Goal: Task Accomplishment & Management: Complete application form

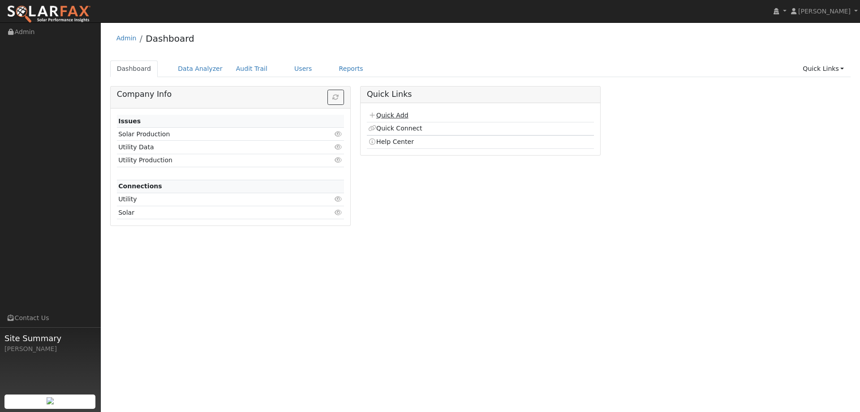
click at [400, 114] on link "Quick Add" at bounding box center [388, 115] width 40 height 7
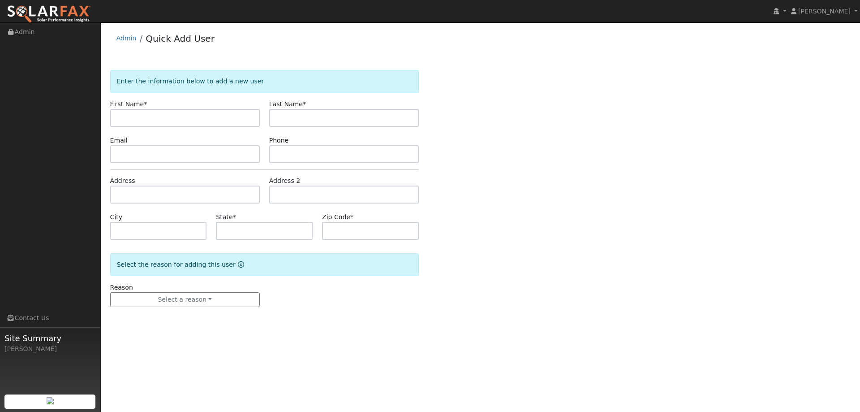
click at [157, 119] on input "text" at bounding box center [185, 118] width 150 height 18
type input "F"
type input "Tommy"
click at [283, 116] on input "text" at bounding box center [344, 118] width 150 height 18
type input "Caballero"
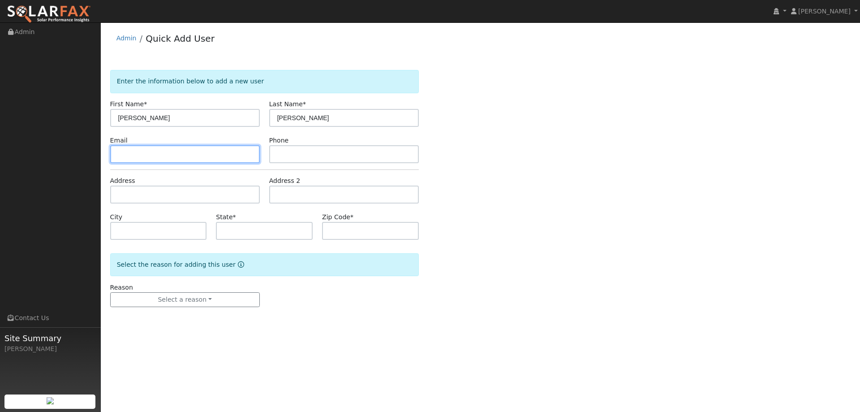
click at [234, 157] on input "text" at bounding box center [185, 154] width 150 height 18
paste input "thomasjohn8ece3@yahoo.com"
type input "thomasjohn8ece3@yahoo.com"
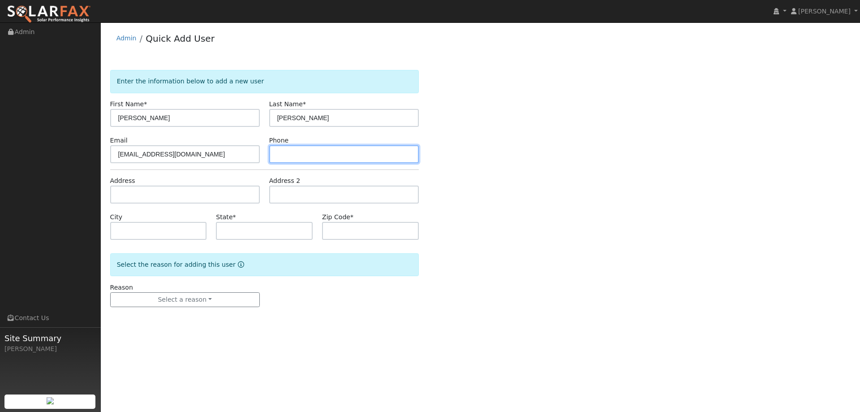
paste input "(510) 366-0805"
click at [392, 155] on input "(510) 366-0805" at bounding box center [344, 154] width 150 height 18
type input "(510) 366-0805"
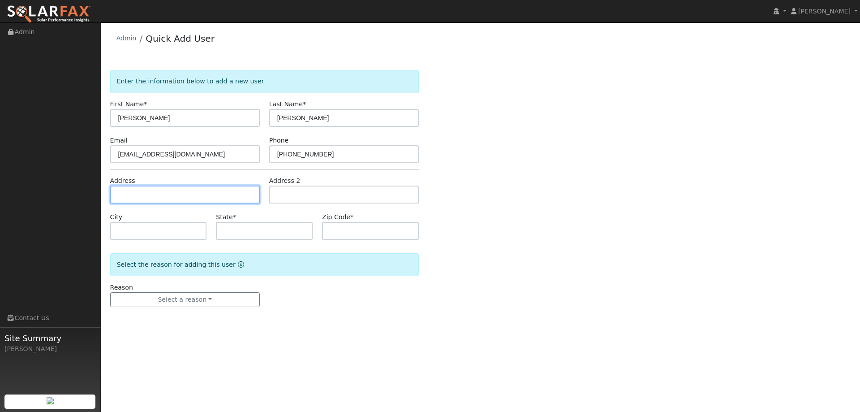
paste input "230 Fruitvale Road"
click at [151, 198] on input "230 Fruitvale Road" at bounding box center [185, 194] width 150 height 18
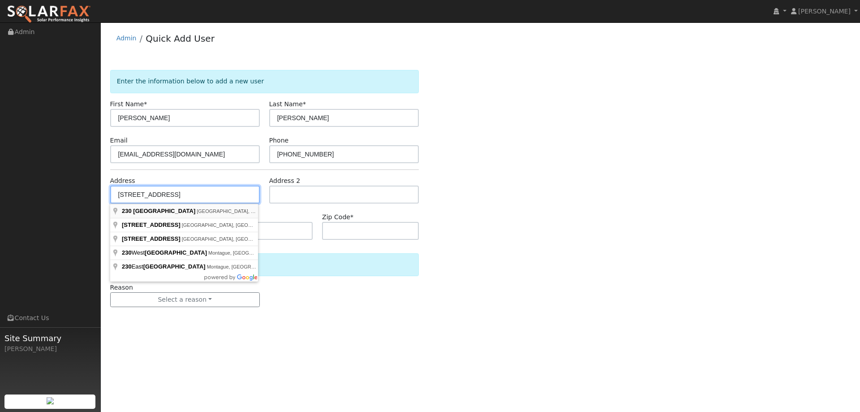
type input "230 Fruitvale Road"
type input "Vacaville"
type input "CA"
type input "95688"
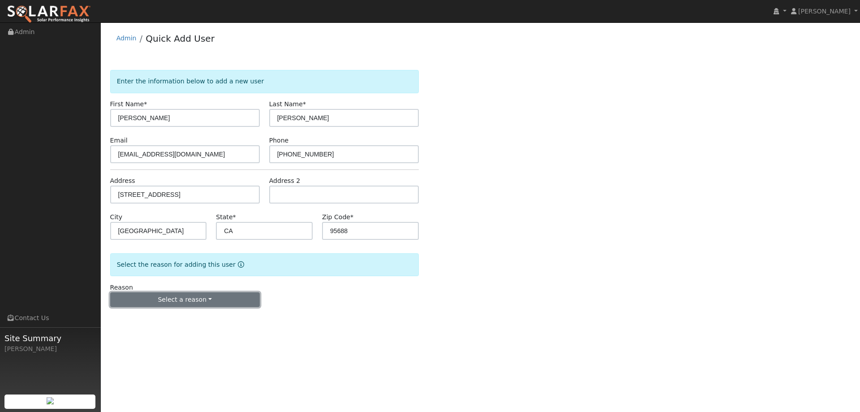
click at [175, 299] on button "Select a reason" at bounding box center [185, 299] width 150 height 15
click at [172, 313] on link "New lead" at bounding box center [160, 318] width 99 height 13
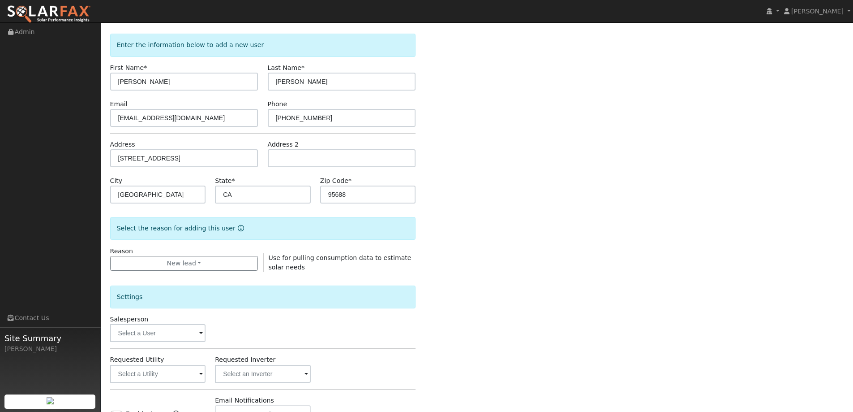
scroll to position [134, 0]
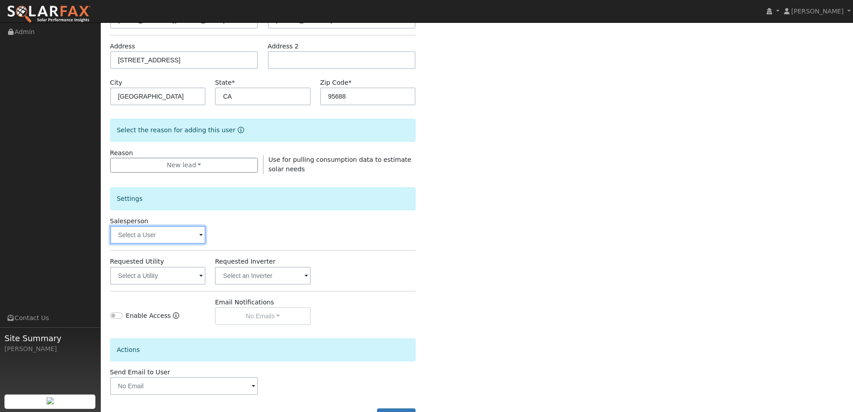
click at [184, 235] on input "text" at bounding box center [158, 235] width 96 height 18
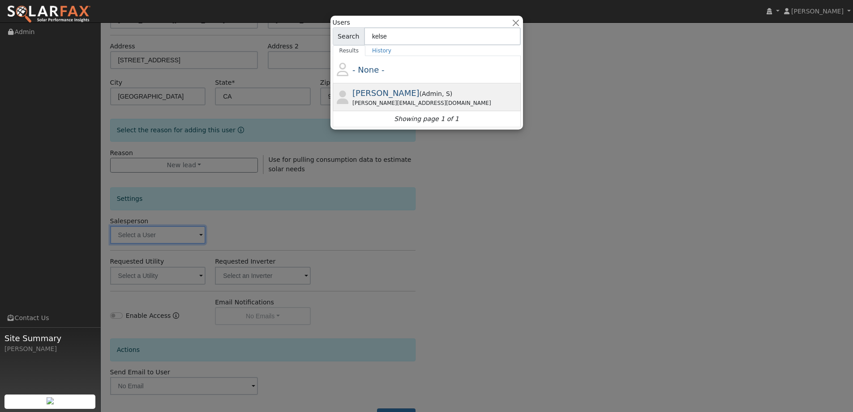
type input "kelse"
click at [442, 93] on span "Admin" at bounding box center [446, 93] width 8 height 7
type input "Kelsey Commerford"
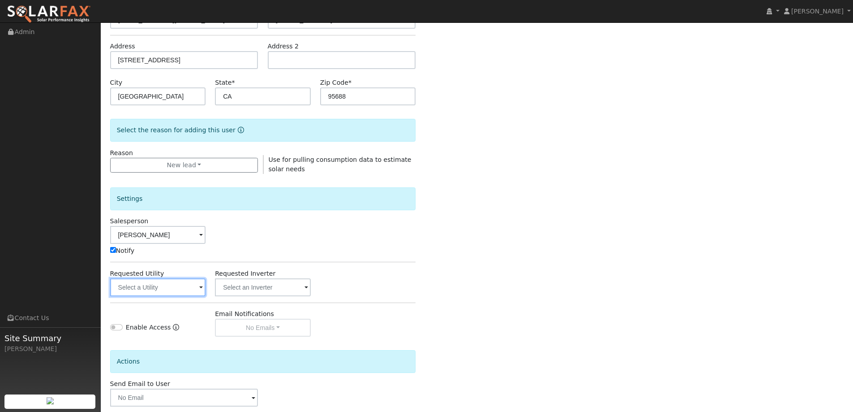
click at [172, 288] on input "text" at bounding box center [158, 287] width 96 height 18
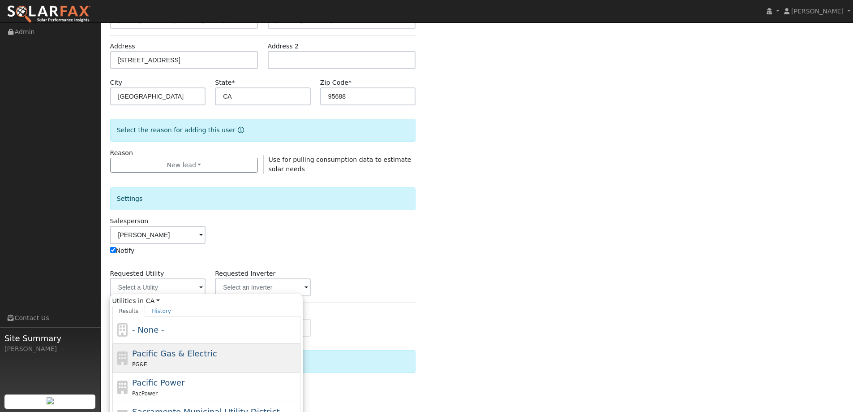
click at [181, 373] on div "Pacific Gas & Electric PG&E" at bounding box center [206, 387] width 188 height 29
type input "Pacific Gas & Electric"
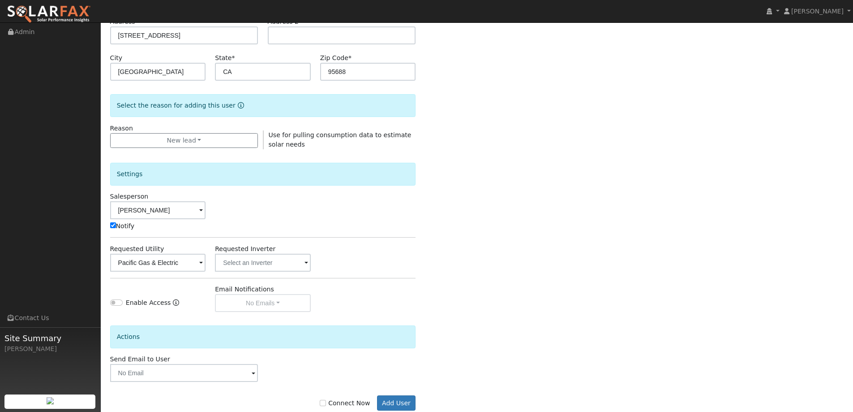
scroll to position [180, 0]
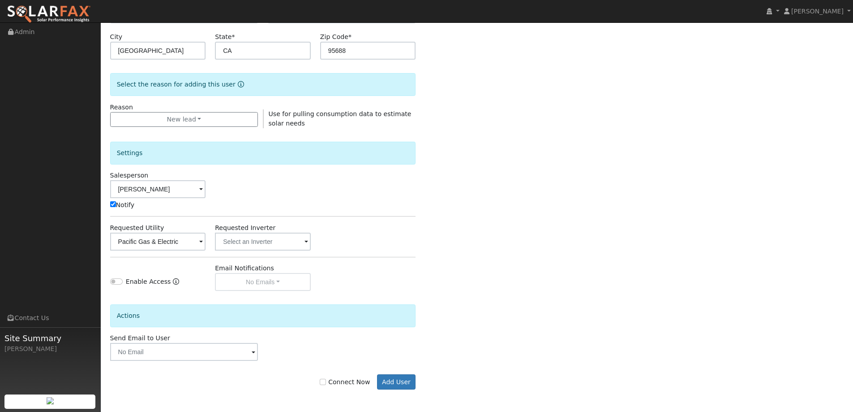
click at [349, 380] on label "Connect Now" at bounding box center [345, 381] width 50 height 9
click at [326, 380] on input "Connect Now" at bounding box center [323, 382] width 6 height 6
checkbox input "true"
click at [391, 378] on button "Add User" at bounding box center [396, 381] width 39 height 15
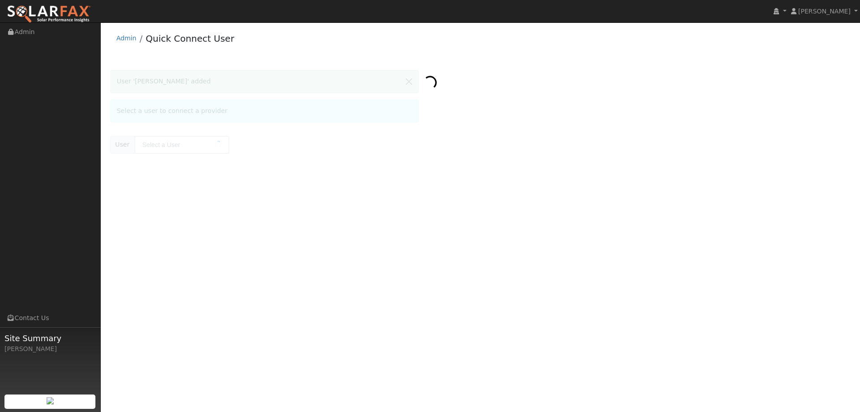
type input "Tommy Caballero"
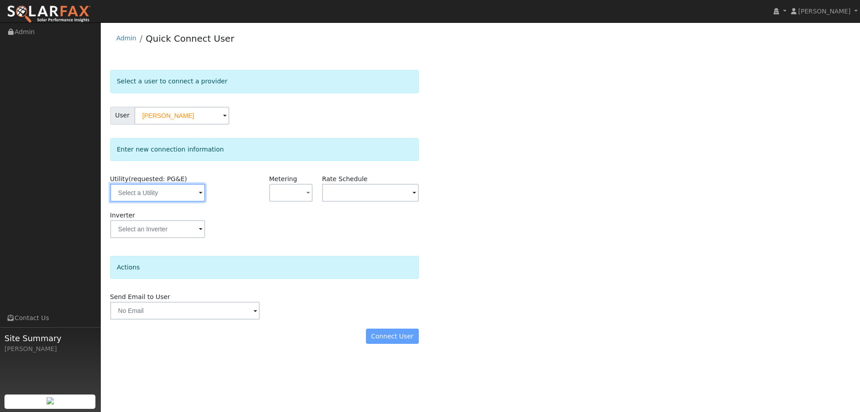
click at [167, 198] on input "text" at bounding box center [157, 193] width 95 height 18
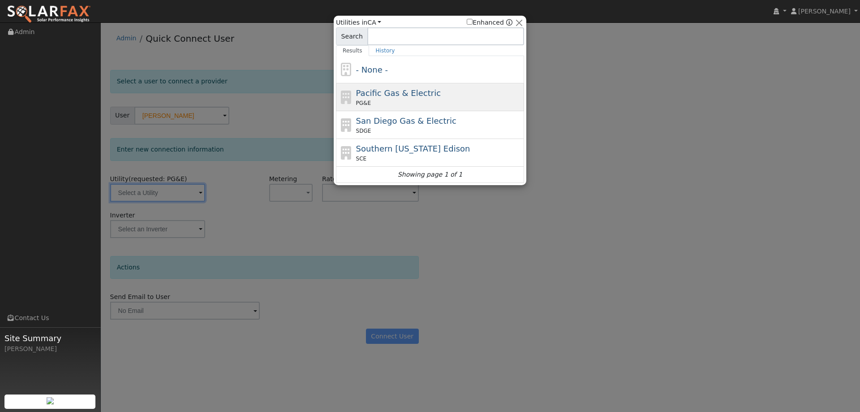
click at [390, 97] on span "Pacific Gas & Electric" at bounding box center [398, 92] width 85 height 9
type input "PG&E"
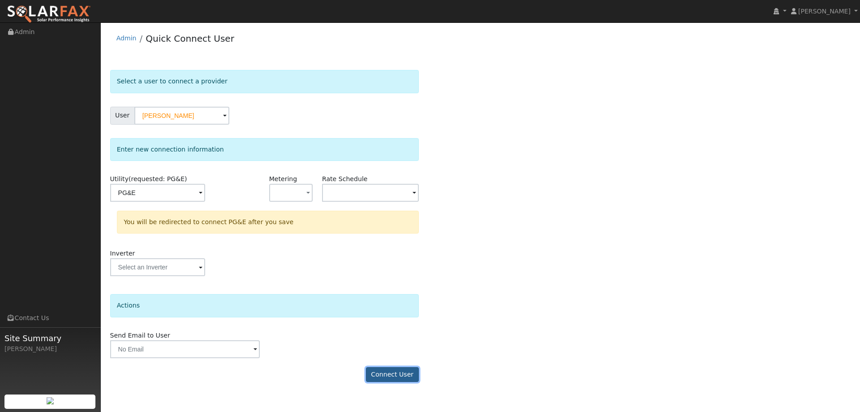
click at [379, 377] on button "Connect User" at bounding box center [392, 374] width 53 height 15
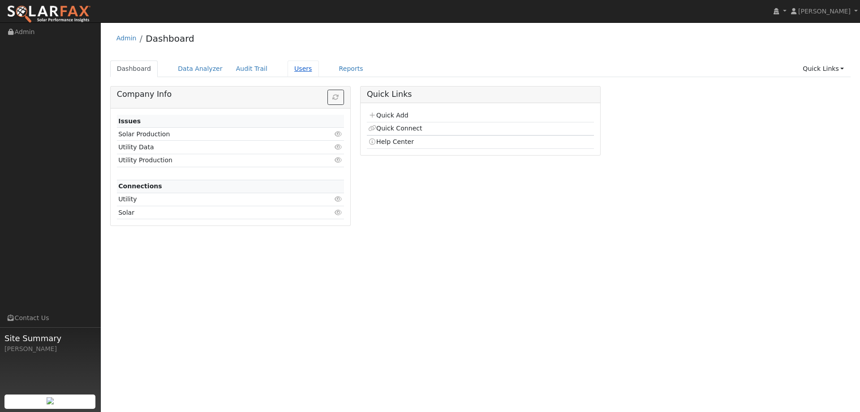
click at [288, 76] on link "Users" at bounding box center [303, 68] width 31 height 17
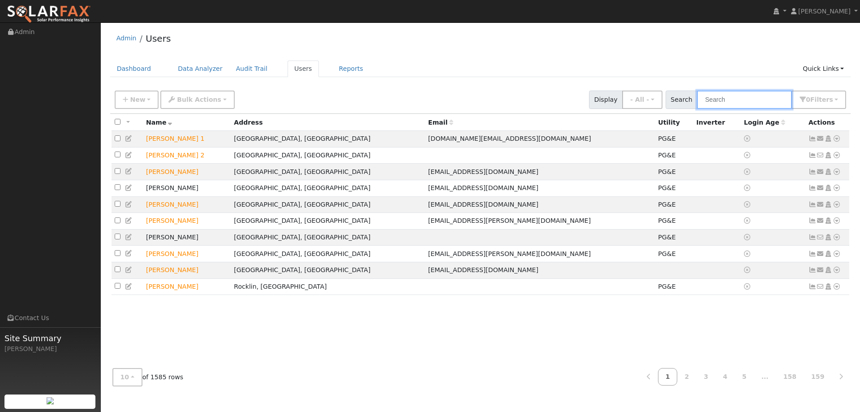
click at [722, 101] on input "text" at bounding box center [744, 99] width 95 height 18
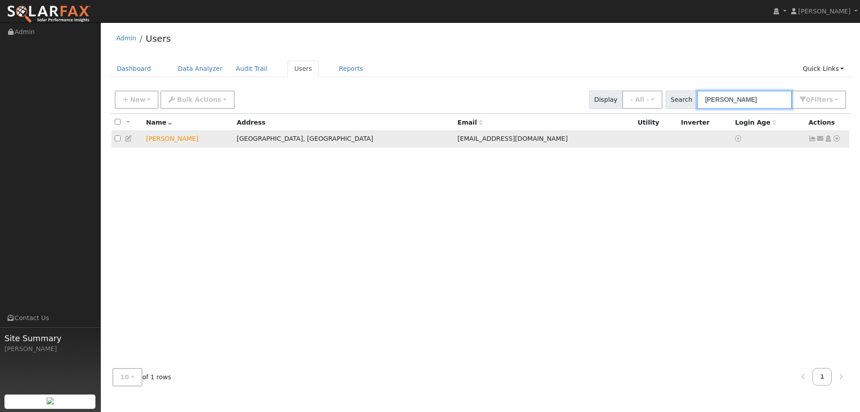
type input "[PERSON_NAME]"
click at [836, 140] on icon at bounding box center [837, 138] width 8 height 6
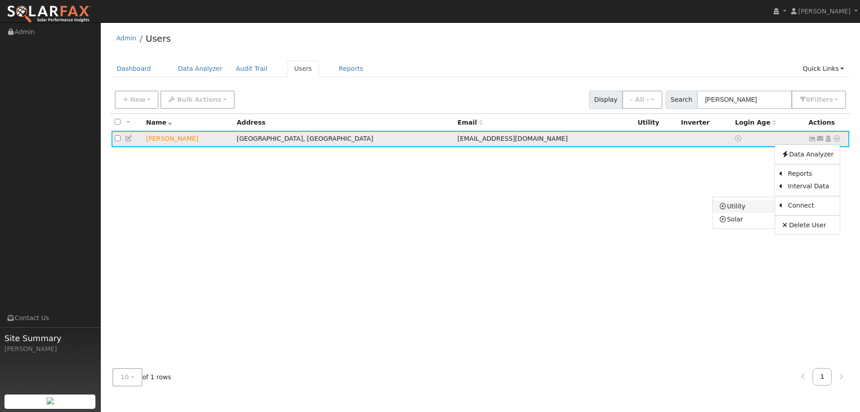
click at [765, 209] on link "Utility" at bounding box center [744, 206] width 62 height 13
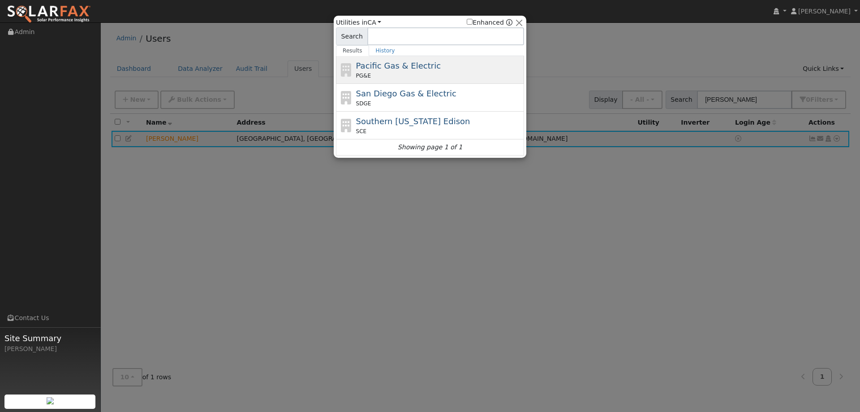
click at [421, 73] on div "PG&E" at bounding box center [439, 76] width 166 height 8
